Goal: Task Accomplishment & Management: Manage account settings

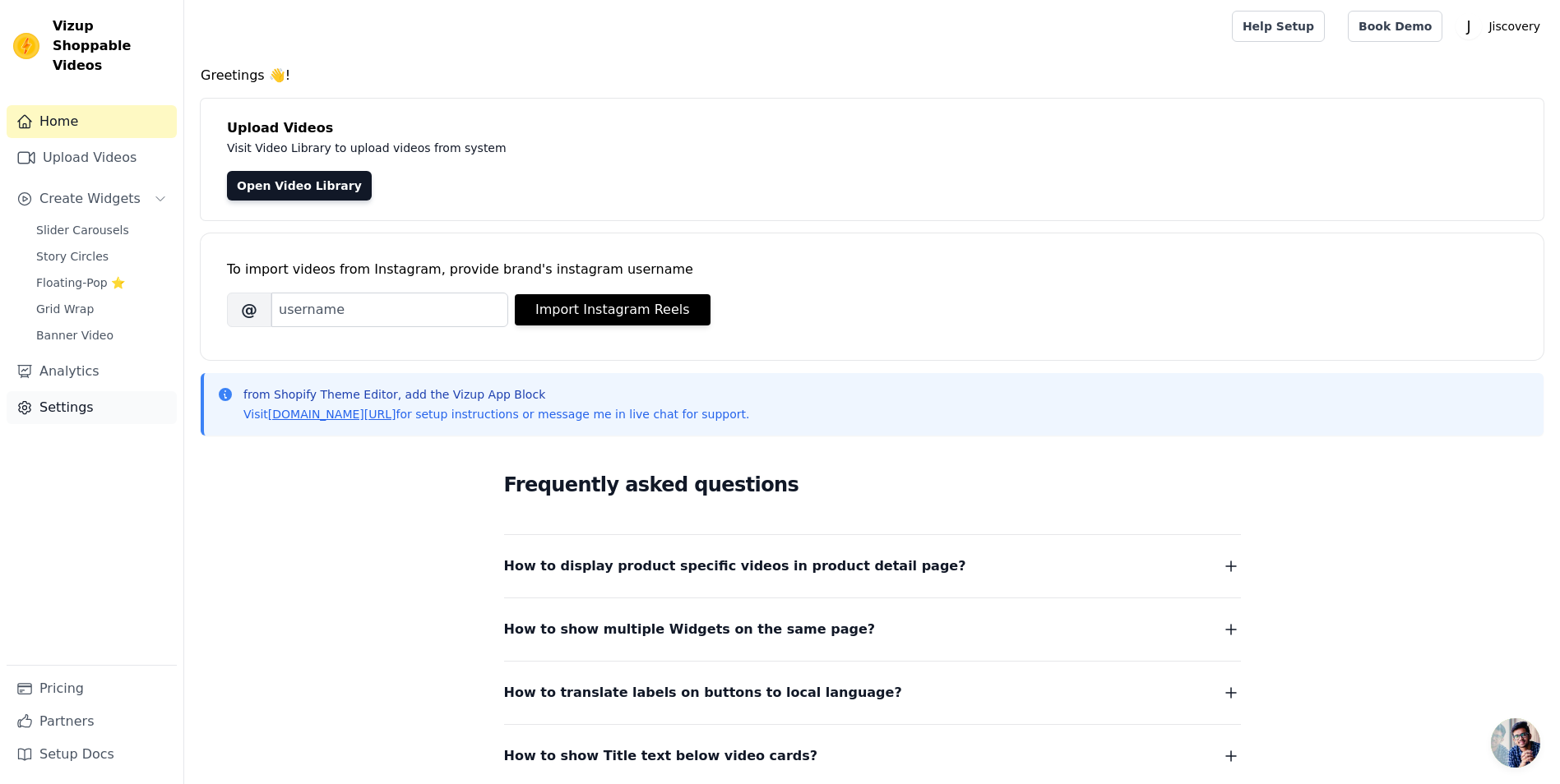
click at [77, 392] on link "Settings" at bounding box center [91, 408] width 170 height 33
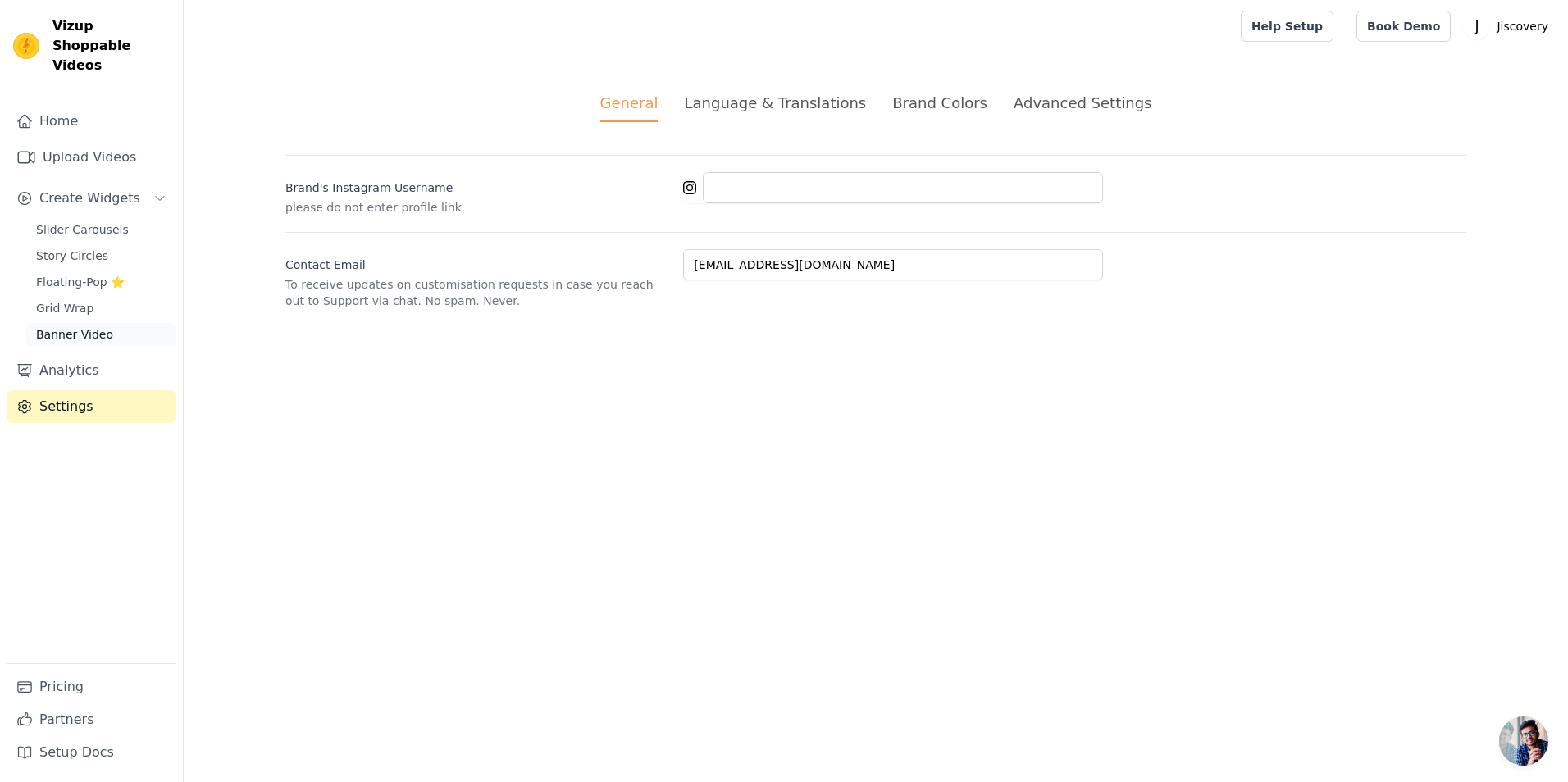
click at [85, 326] on span "Banner Video" at bounding box center [74, 334] width 77 height 16
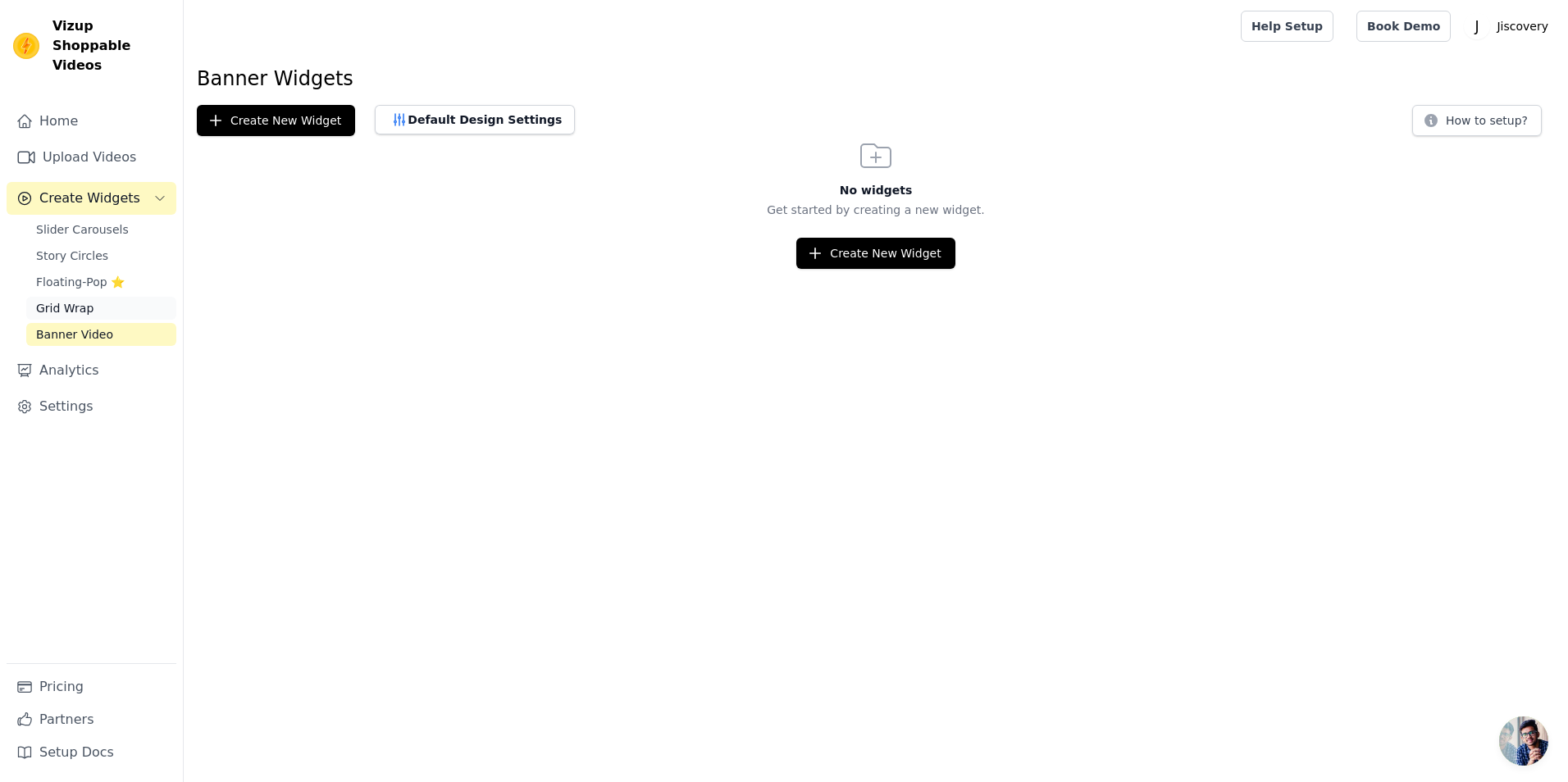
click at [80, 300] on span "Grid Wrap" at bounding box center [64, 309] width 57 height 16
click at [82, 248] on span "Story Circles" at bounding box center [71, 256] width 72 height 16
click at [475, 108] on button "Default Design Settings" at bounding box center [475, 119] width 200 height 29
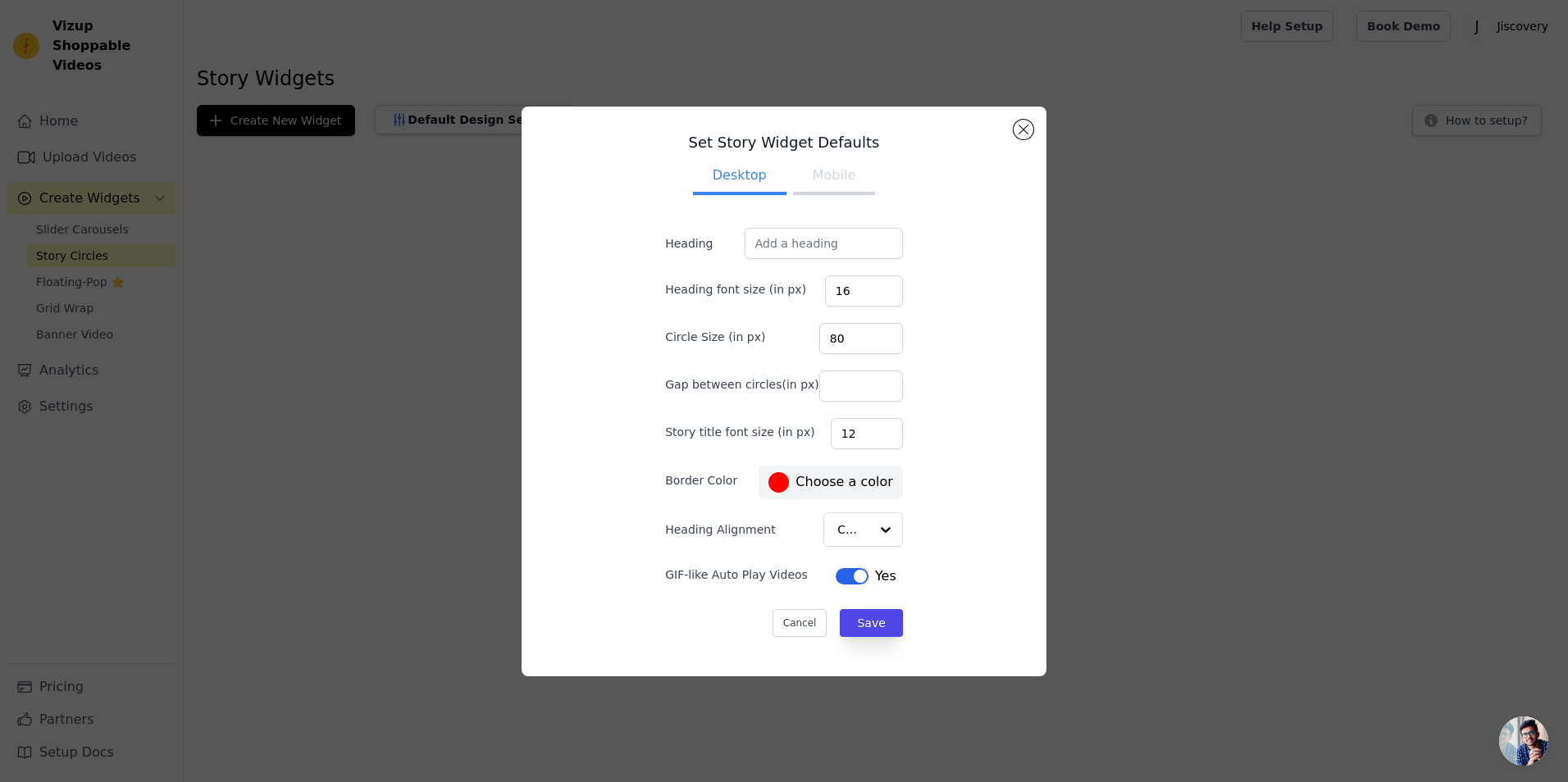
click at [834, 179] on button "Mobile" at bounding box center [834, 177] width 82 height 36
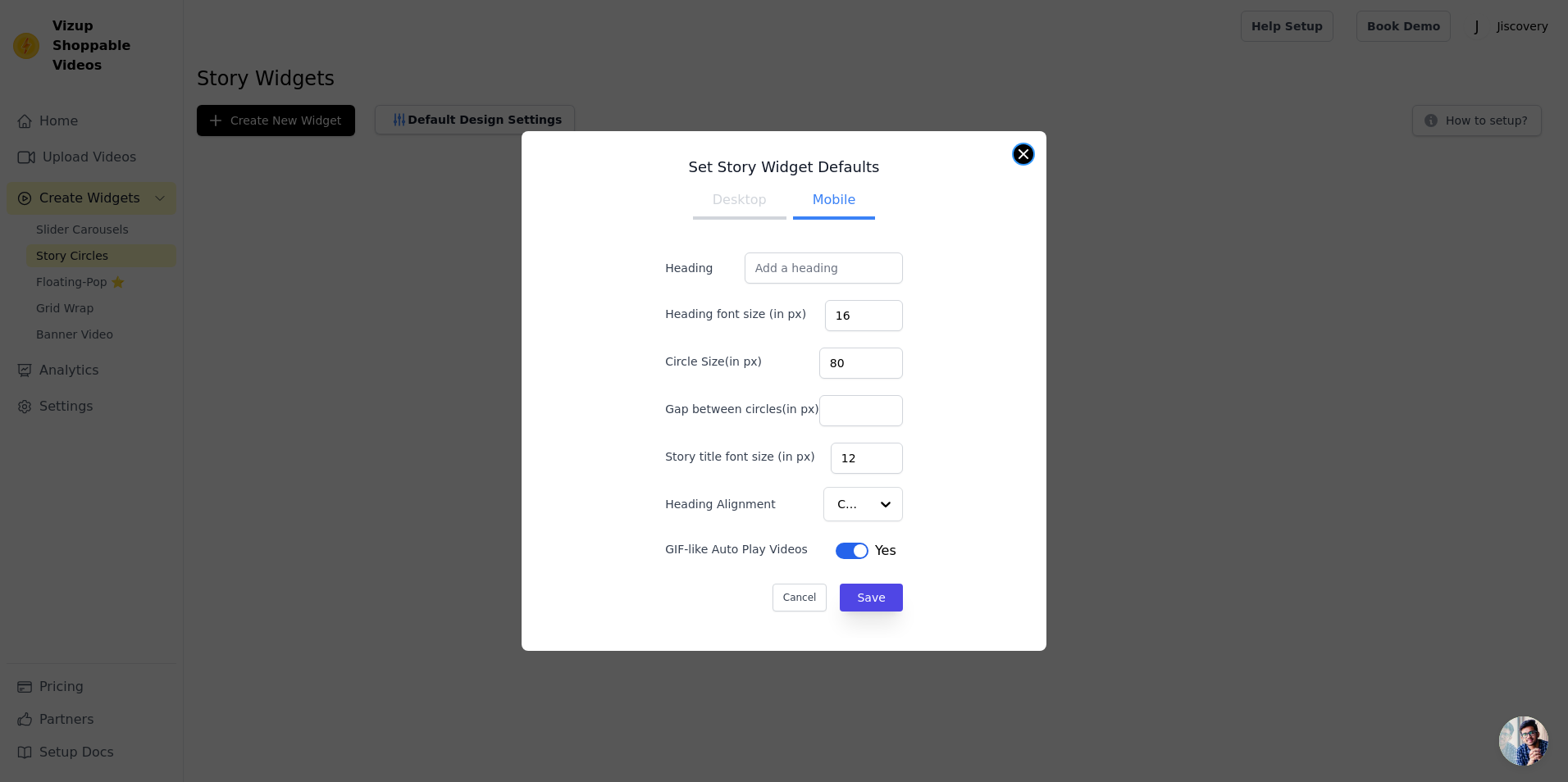
click at [1030, 159] on button "Close modal" at bounding box center [1023, 154] width 20 height 20
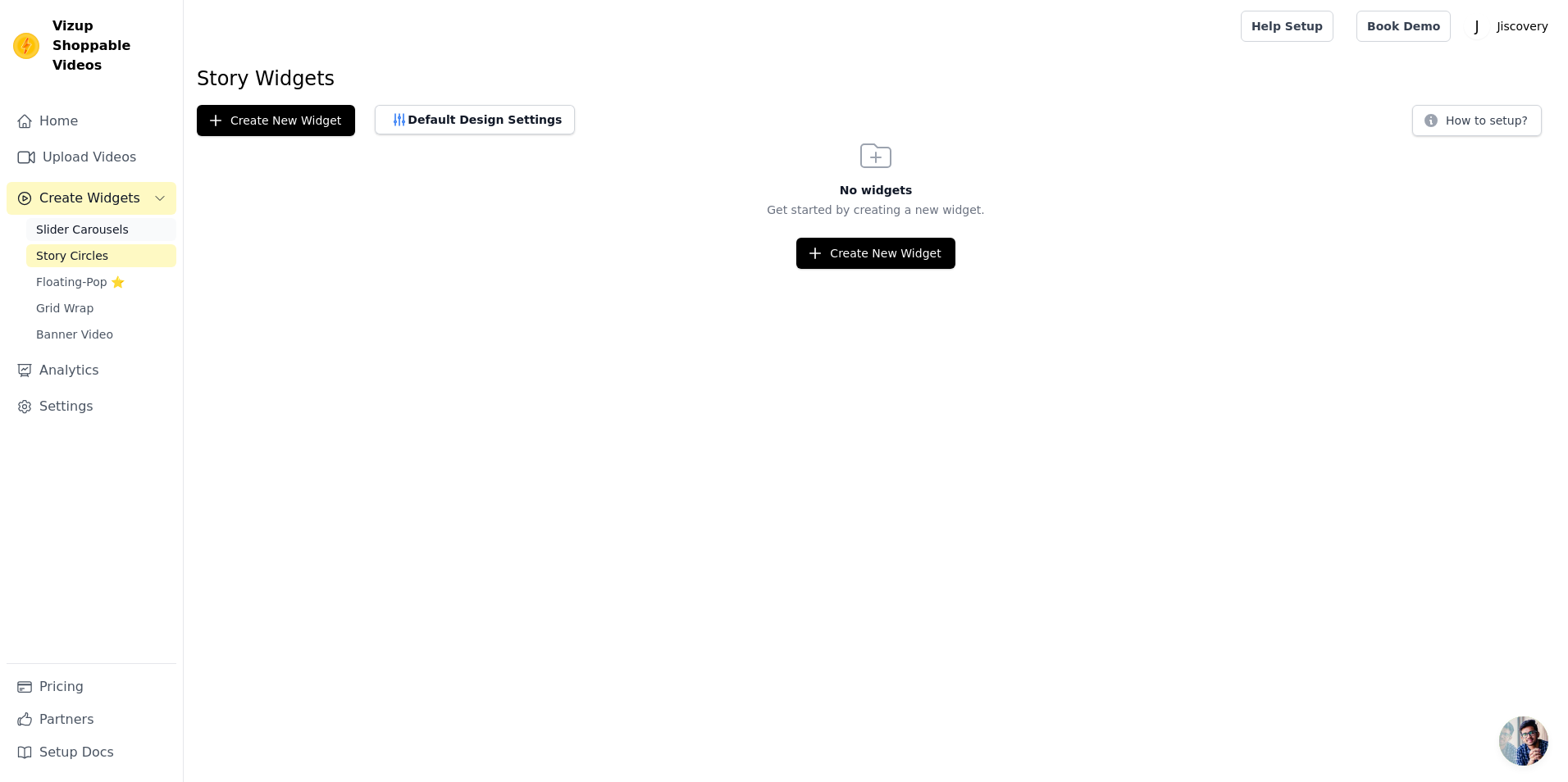
click at [78, 221] on span "Slider Carousels" at bounding box center [82, 229] width 93 height 16
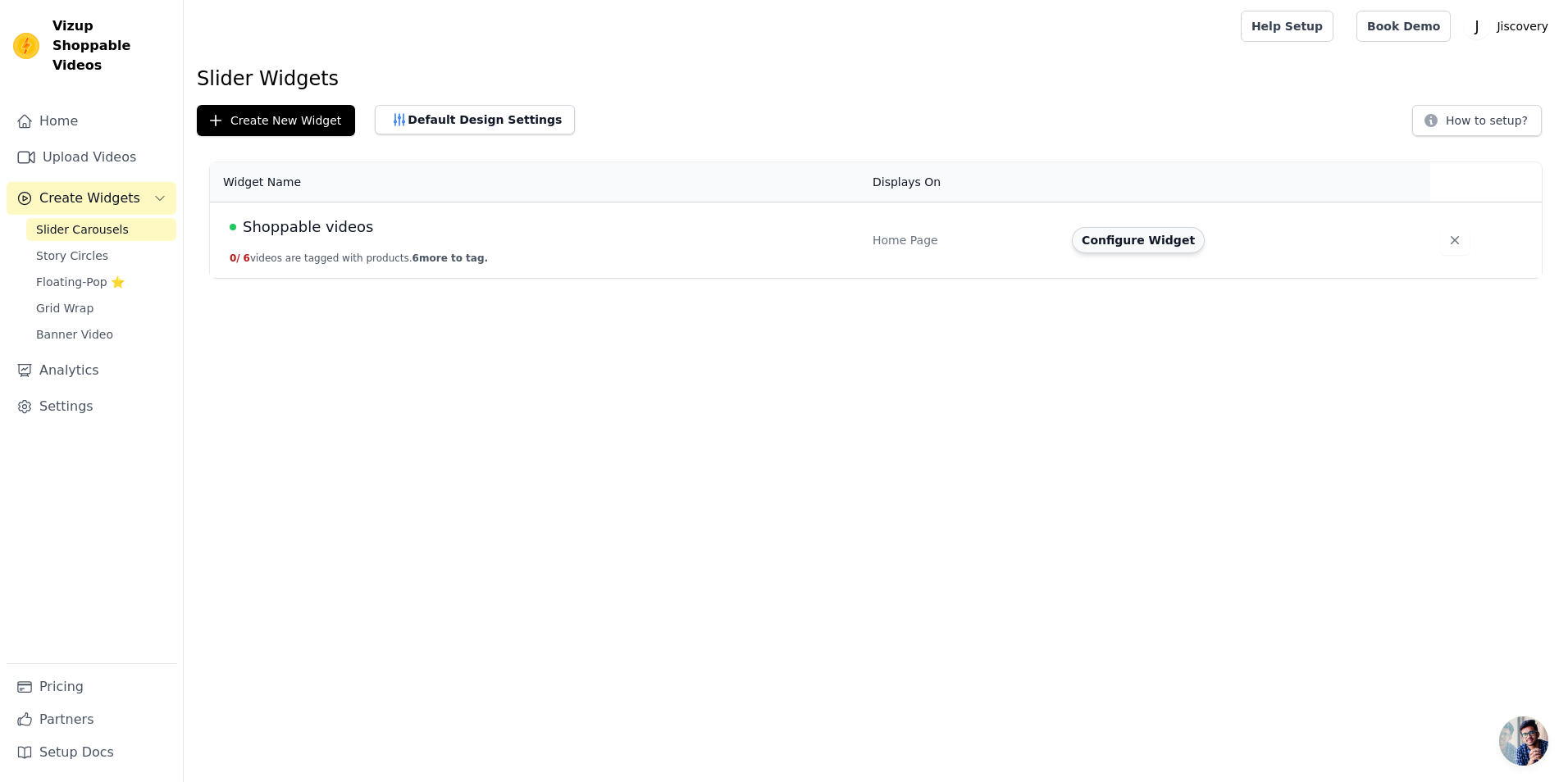
click at [1142, 247] on button "Configure Widget" at bounding box center [1138, 240] width 133 height 26
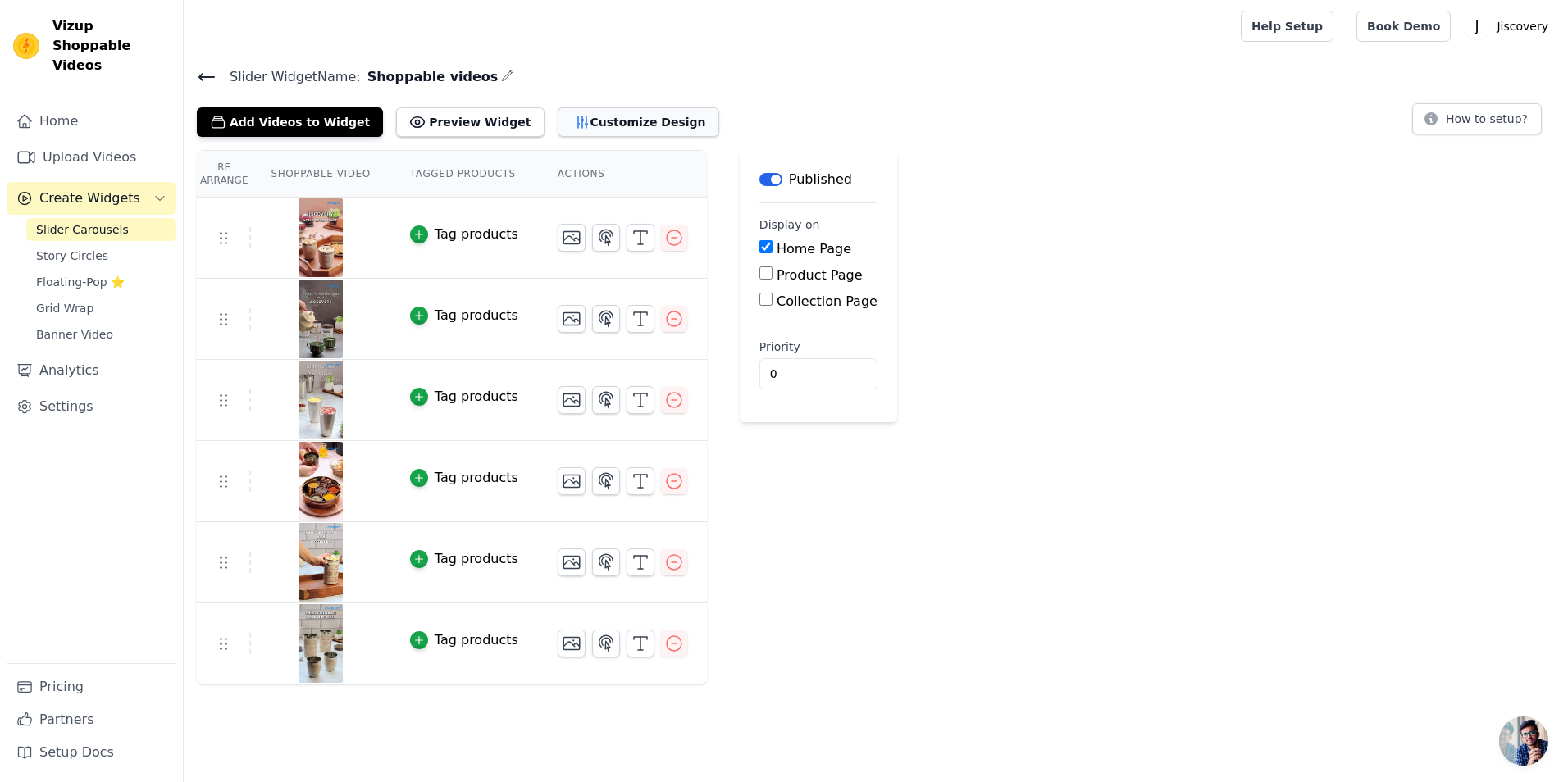
click at [590, 124] on button "Customize Design" at bounding box center [638, 121] width 161 height 29
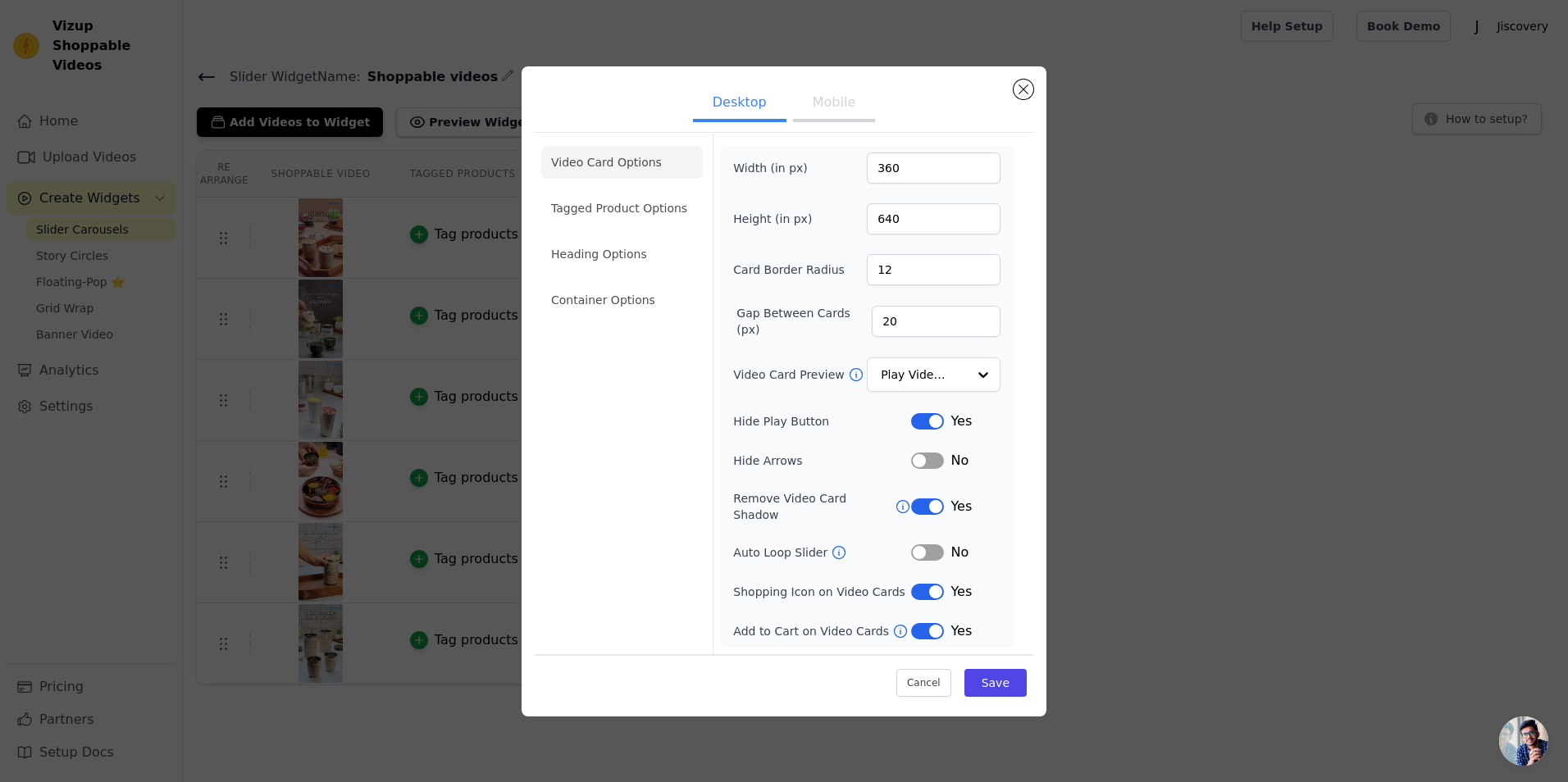
click at [851, 101] on button "Mobile" at bounding box center [834, 104] width 82 height 36
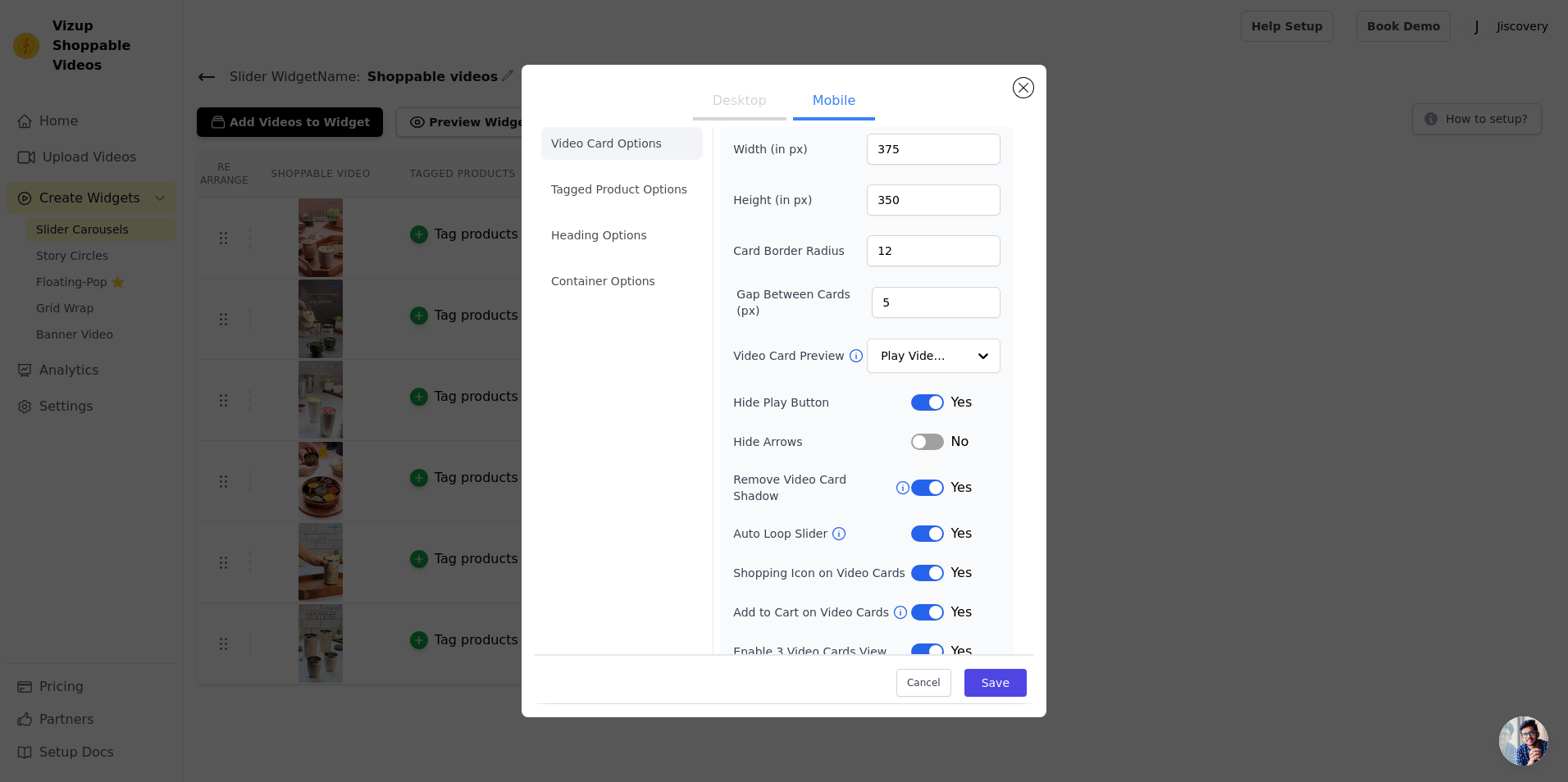
scroll to position [22, 0]
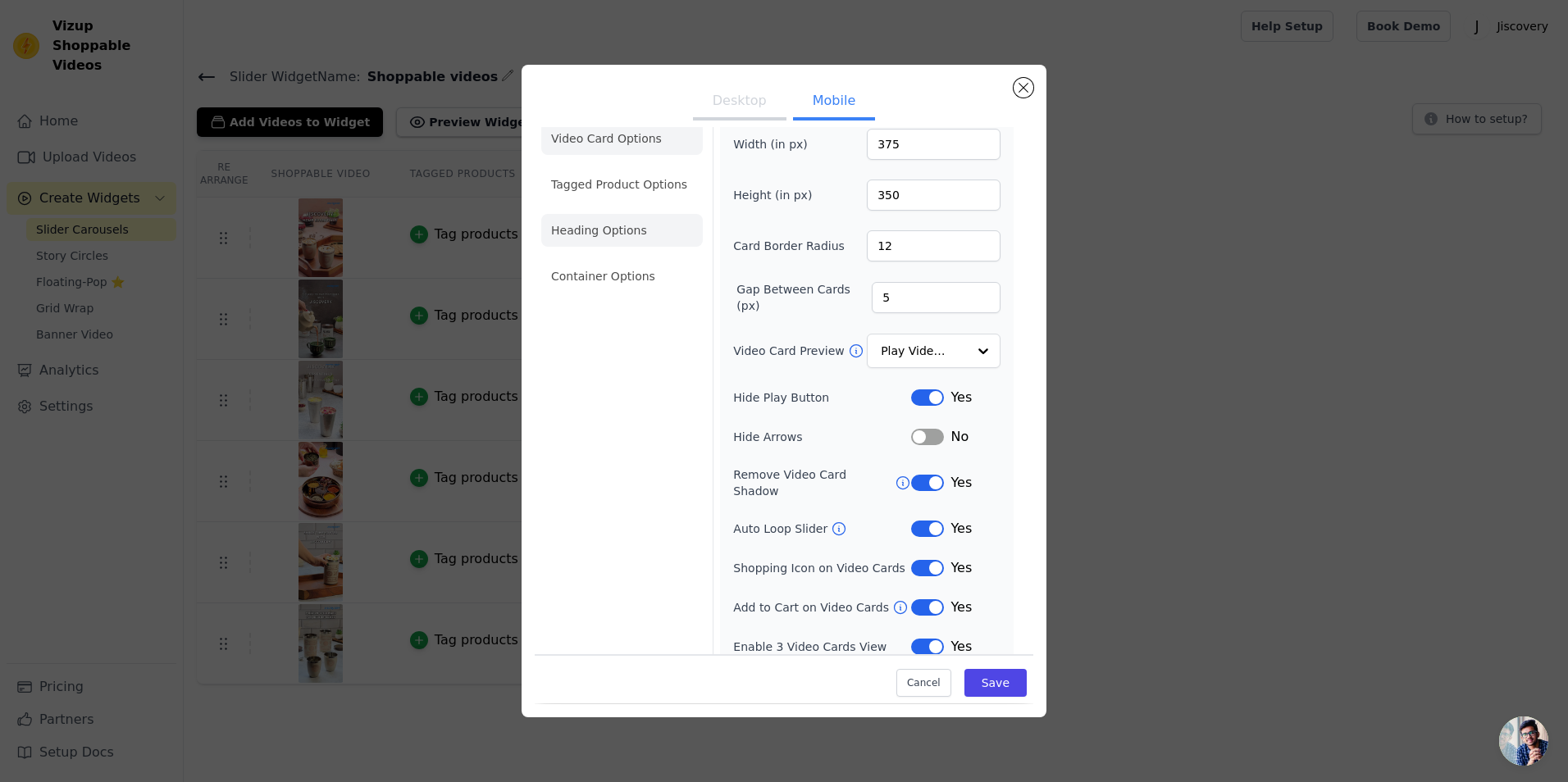
click at [598, 234] on li "Heading Options" at bounding box center [622, 230] width 161 height 33
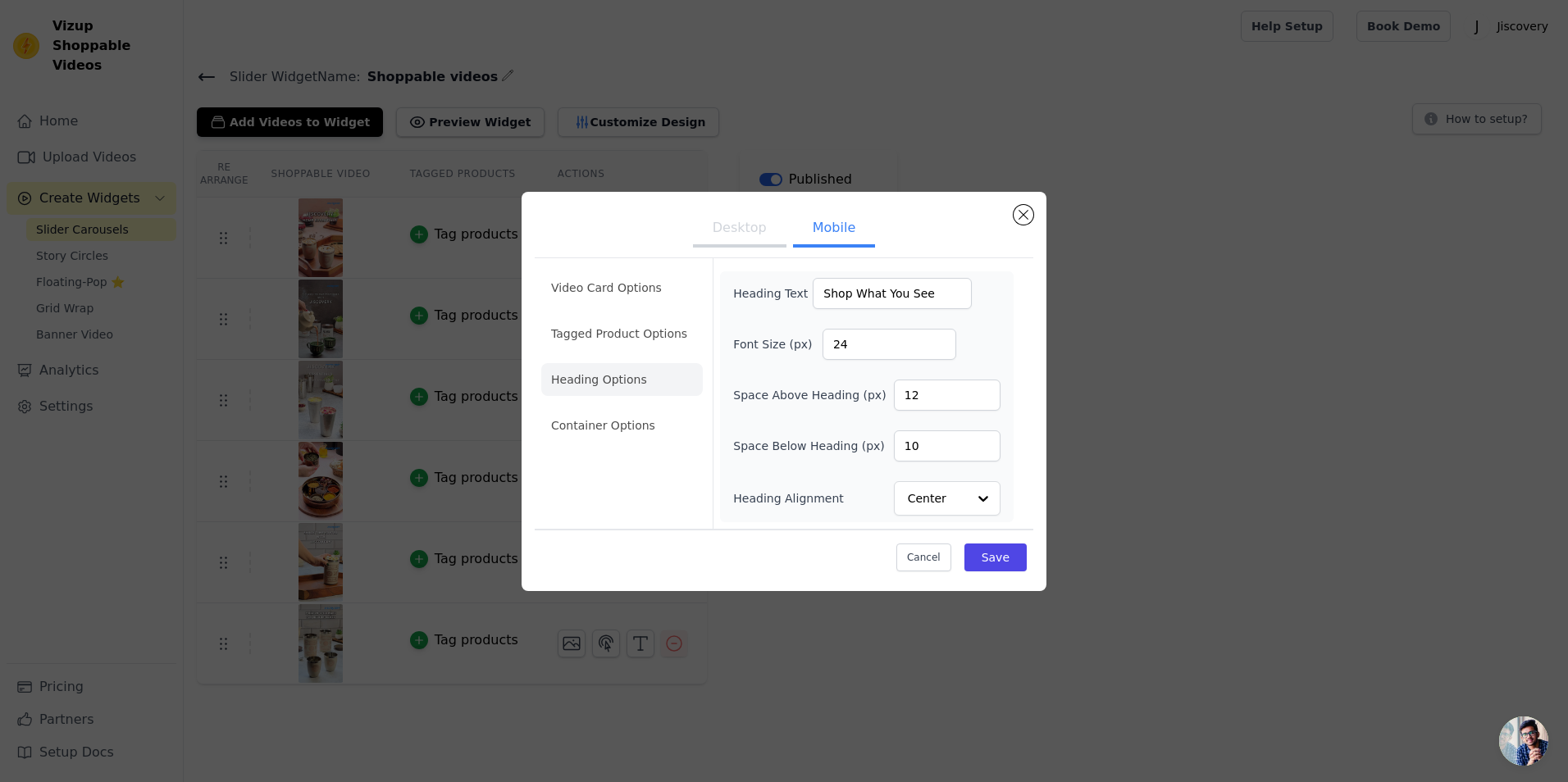
scroll to position [0, 0]
drag, startPoint x: 907, startPoint y: 449, endPoint x: 923, endPoint y: 449, distance: 16.0
click at [923, 449] on input "10" at bounding box center [947, 446] width 107 height 31
drag, startPoint x: 886, startPoint y: 436, endPoint x: 768, endPoint y: 414, distance: 120.0
click at [768, 414] on div "Heading Text Shop What You See Font Size (px) 24 Space Above Heading (px) 12 Sp…" at bounding box center [867, 397] width 268 height 238
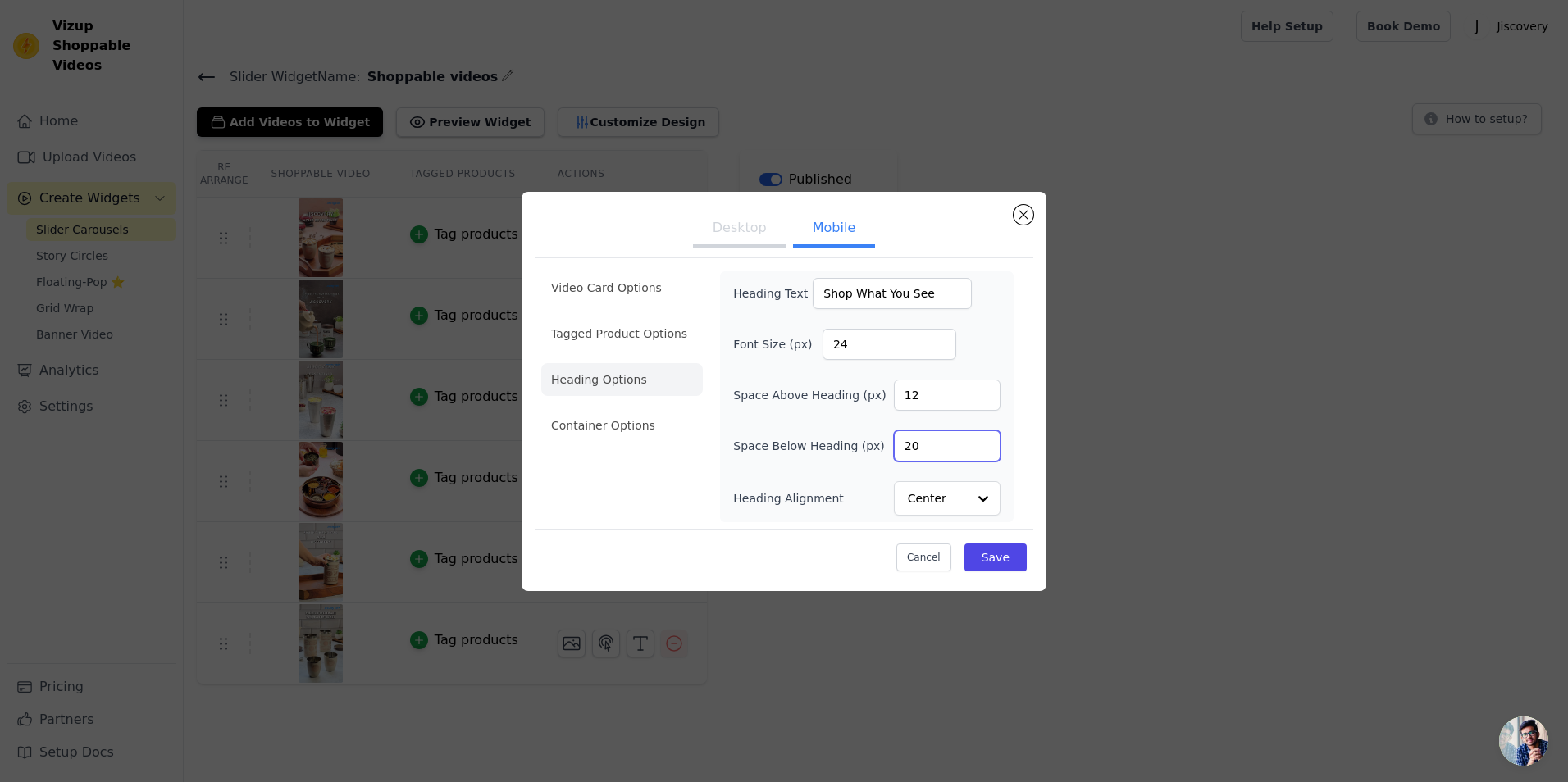
type input "1"
type input "20"
click at [1003, 550] on button "Save" at bounding box center [995, 557] width 62 height 28
